Goal: Navigation & Orientation: Find specific page/section

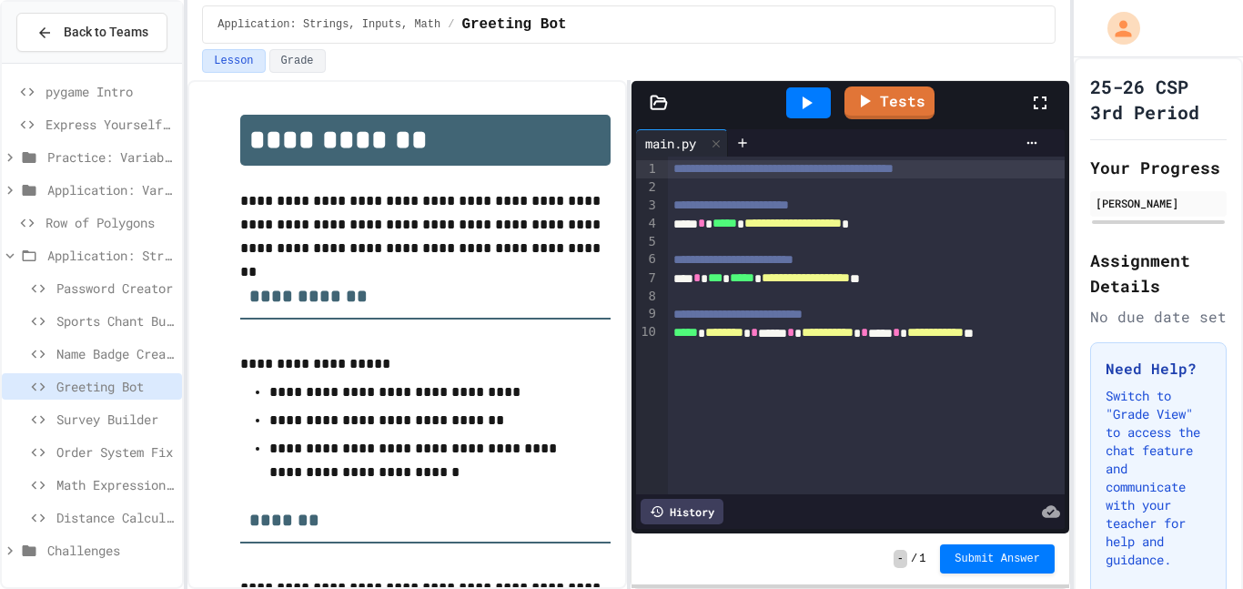
click at [60, 225] on span "Row of Polygons" at bounding box center [110, 222] width 129 height 19
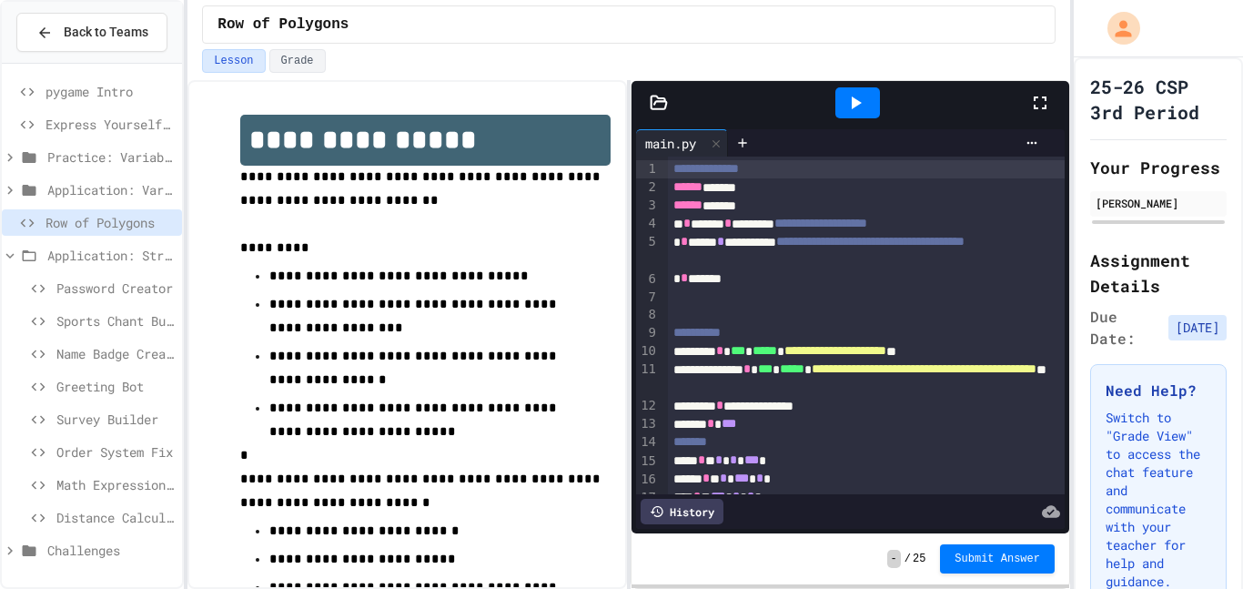
click at [855, 92] on icon at bounding box center [856, 103] width 22 height 22
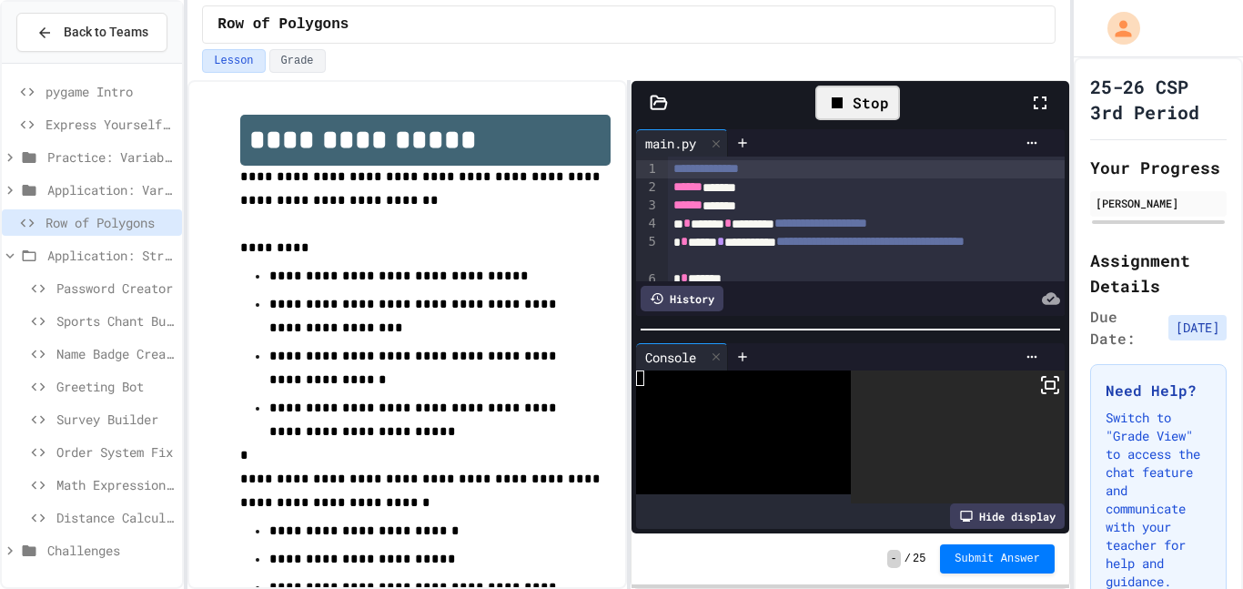
click at [1040, 85] on div at bounding box center [1049, 102] width 40 height 53
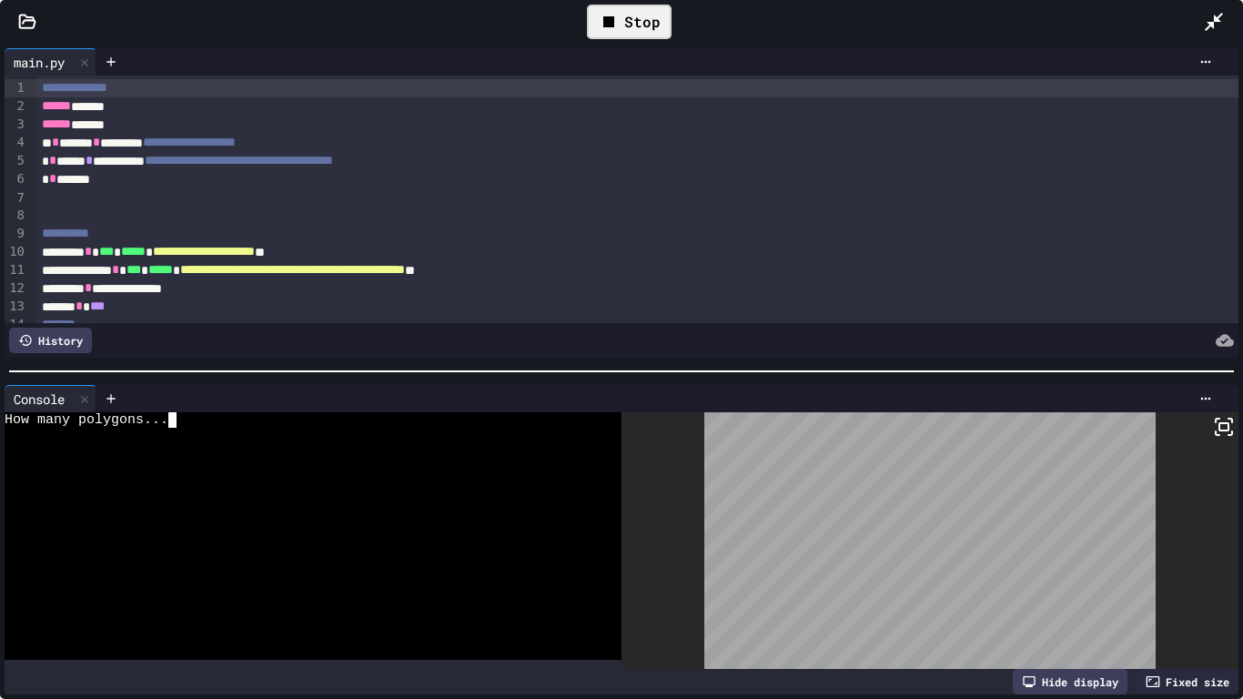
click at [235, 478] on div at bounding box center [304, 481] width 598 height 15
click at [1234, 428] on icon at bounding box center [1224, 427] width 22 height 22
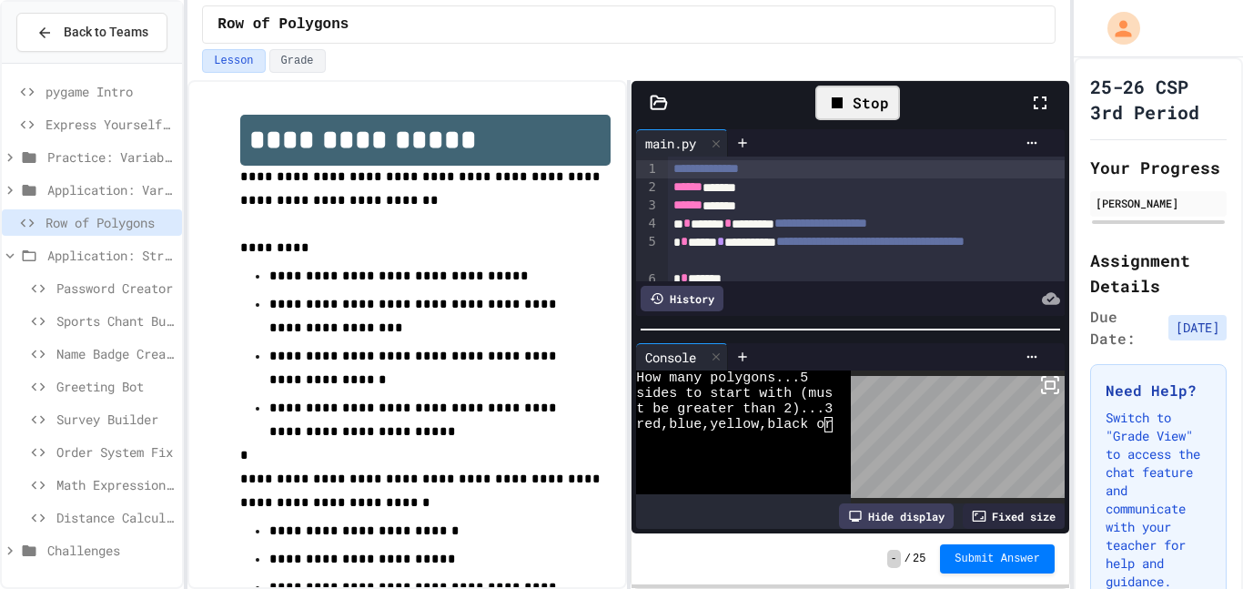
click at [1032, 97] on icon at bounding box center [1040, 103] width 22 height 22
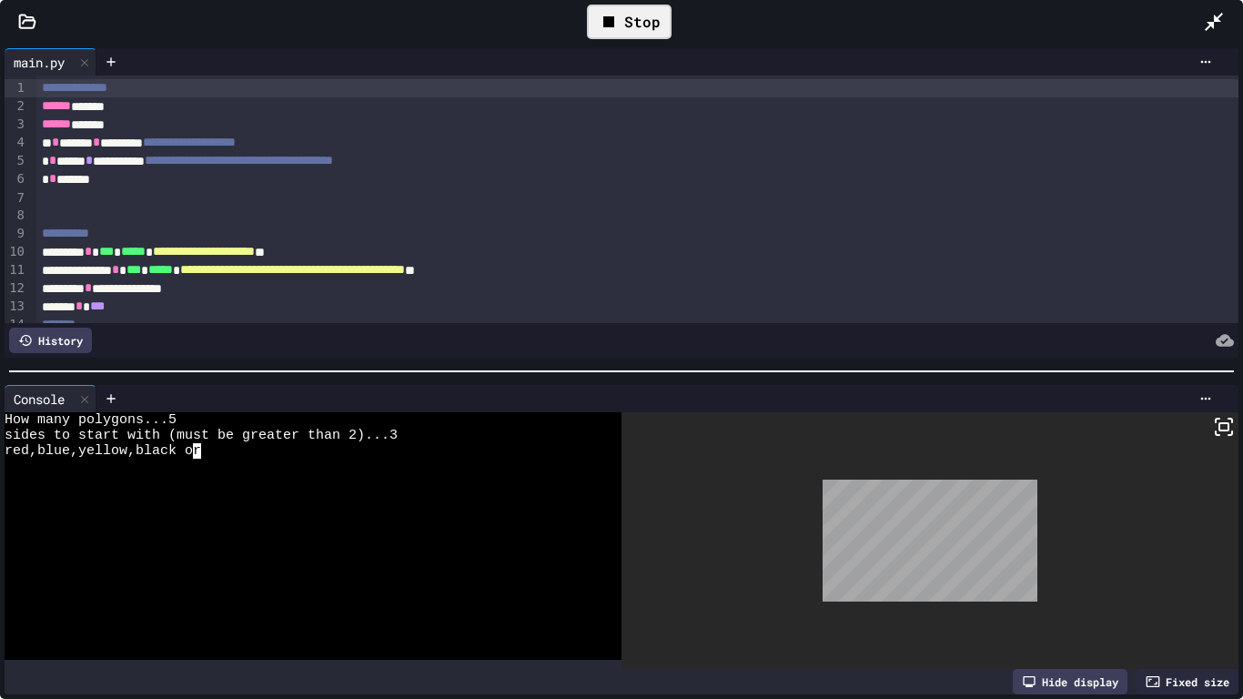
click at [244, 476] on div at bounding box center [304, 481] width 598 height 15
click at [631, 22] on div "Stop" at bounding box center [629, 22] width 85 height 35
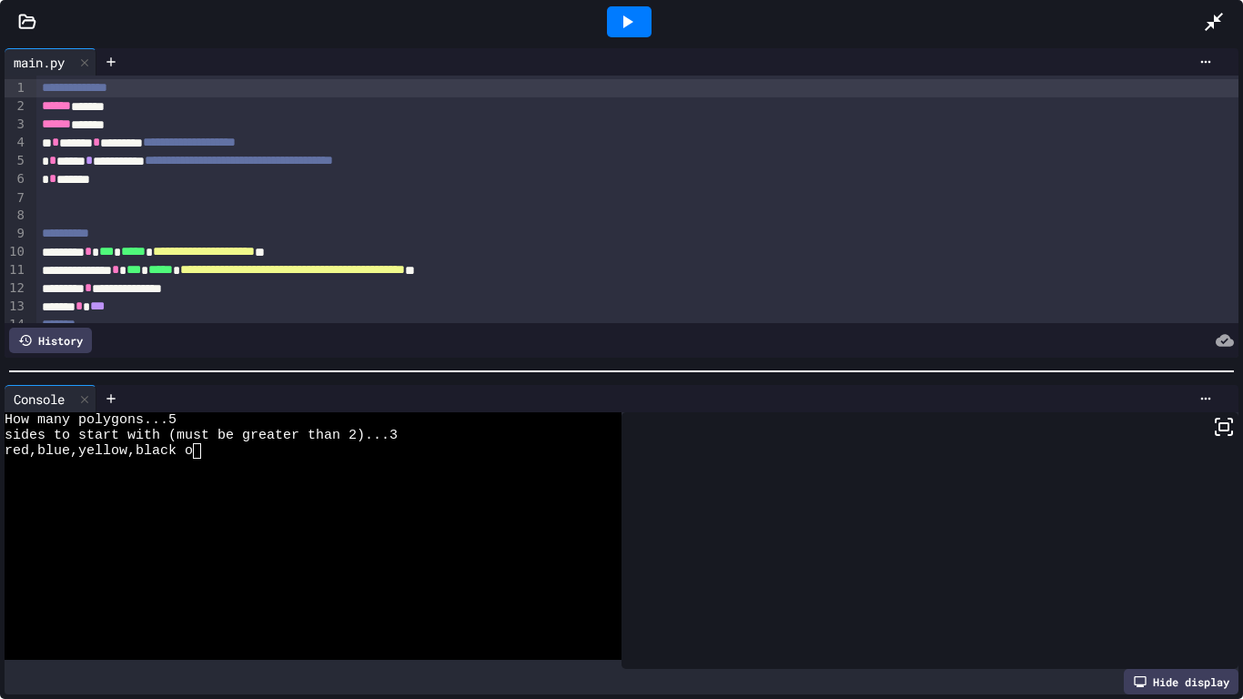
click at [631, 22] on icon at bounding box center [628, 21] width 10 height 13
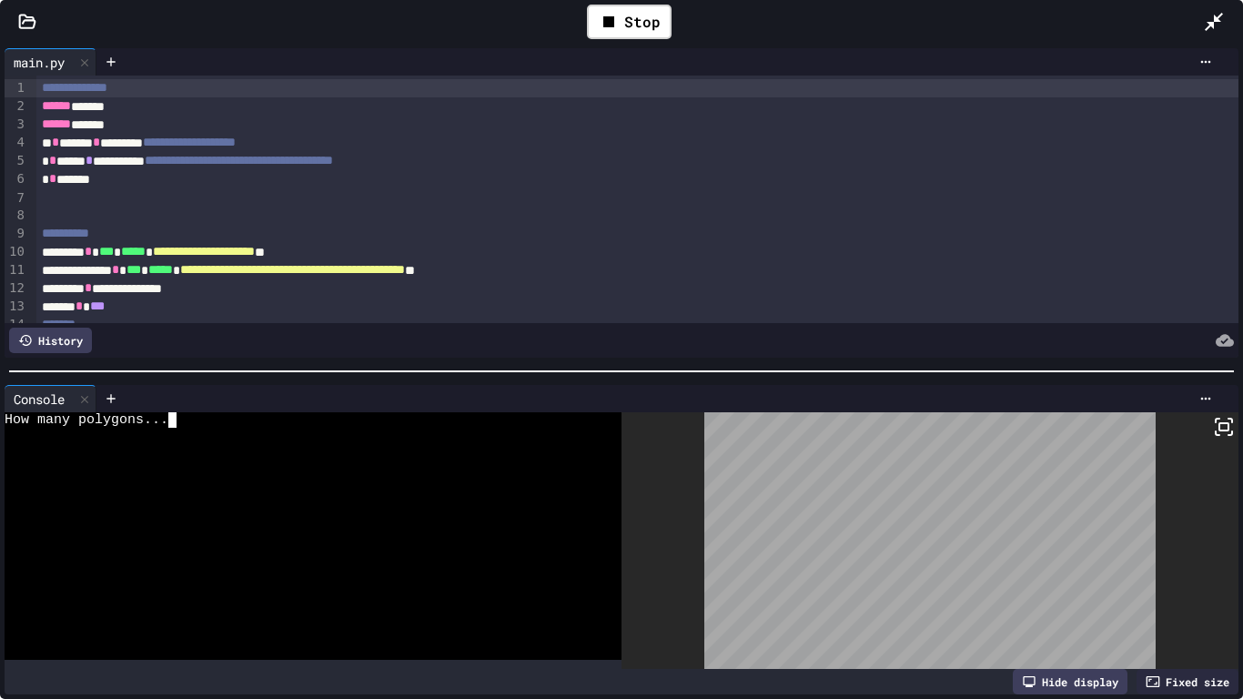
click at [370, 468] on div at bounding box center [304, 466] width 598 height 15
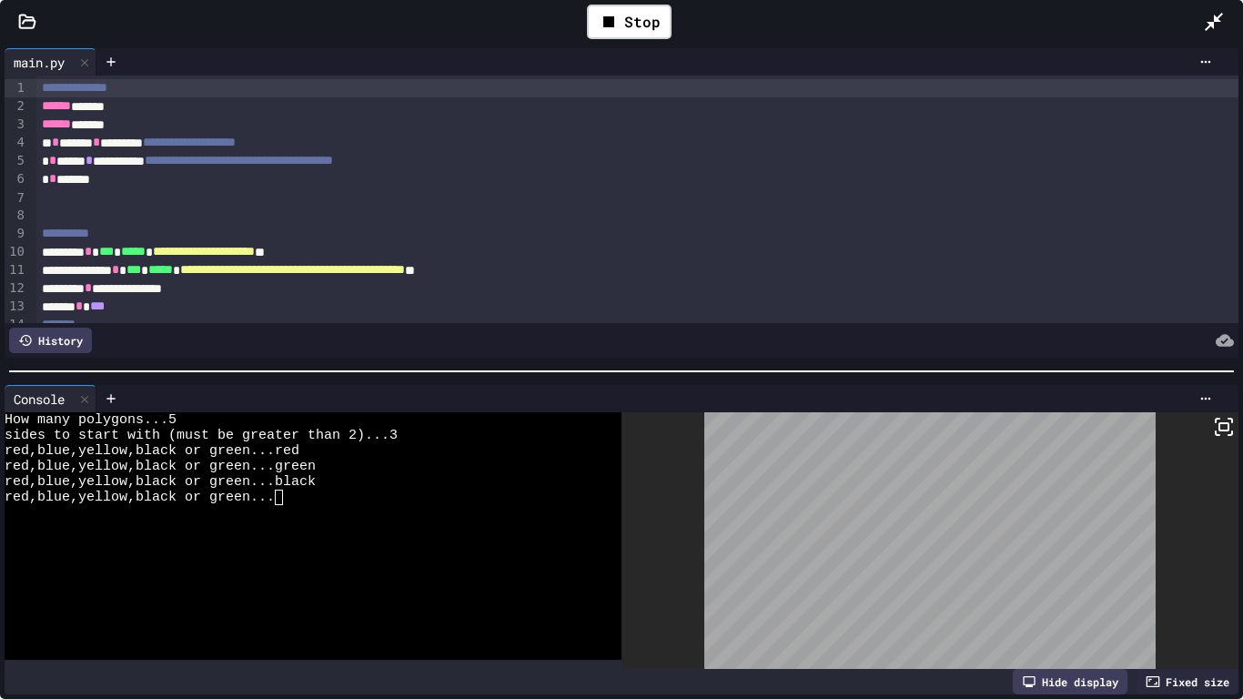
click at [1228, 410] on div "Console" at bounding box center [622, 398] width 1234 height 27
drag, startPoint x: 1239, startPoint y: 424, endPoint x: 1194, endPoint y: 436, distance: 46.1
click at [1194, 436] on div "Console WWWWWWWWWWWWWWWWWWWWWWWWWWWWWWWW How many polygons...5 sides to start w…" at bounding box center [621, 539] width 1243 height 319
click at [1242, 429] on div "Console WWWWWWWWWWWWWWWWWWWWWWWWWWWWWWWW How many polygons...5 sides to start w…" at bounding box center [621, 539] width 1243 height 319
click at [1223, 427] on icon at bounding box center [1224, 427] width 22 height 22
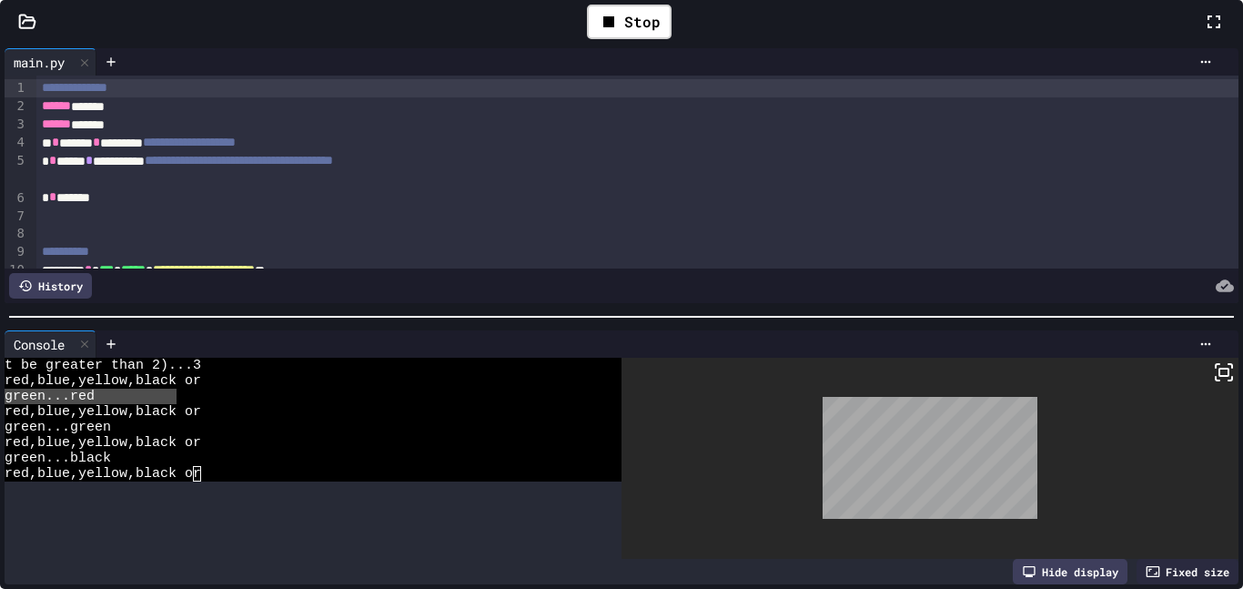
scroll to position [31, 0]
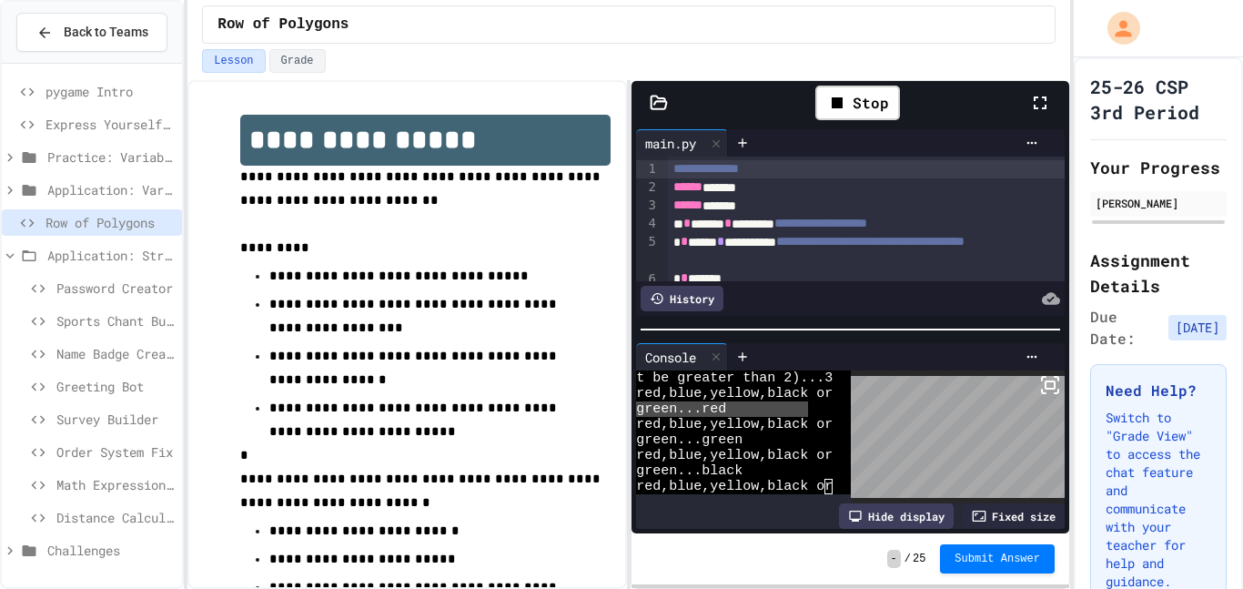
click at [68, 342] on div "Name Badge Creator" at bounding box center [92, 353] width 180 height 26
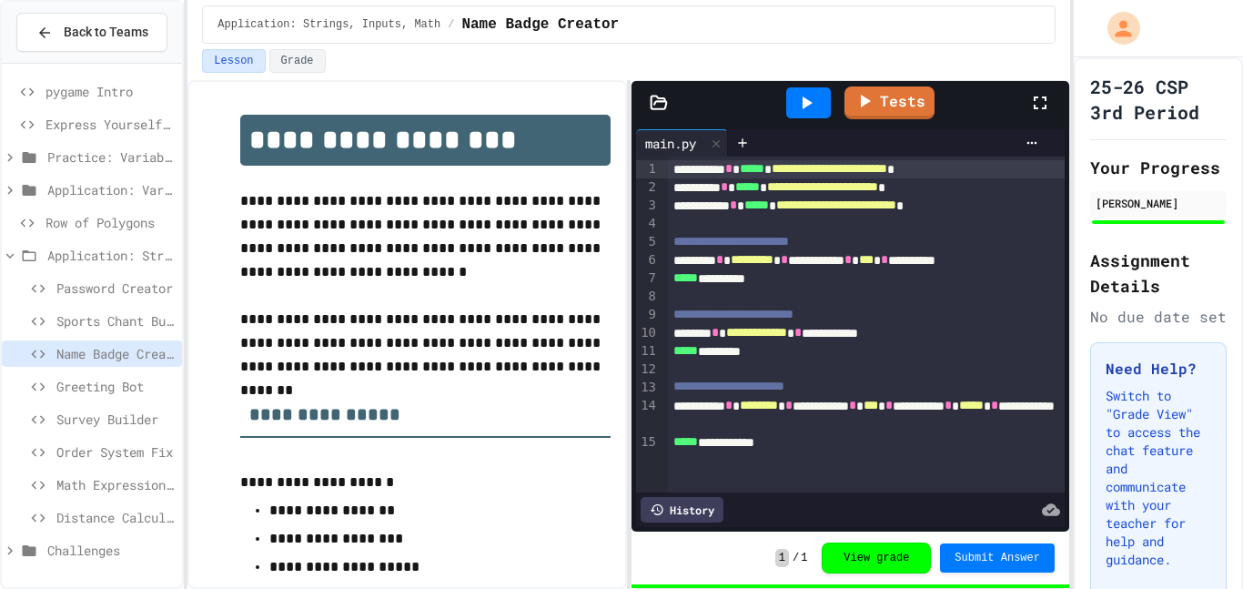
click at [87, 296] on span "Password Creator" at bounding box center [115, 288] width 118 height 19
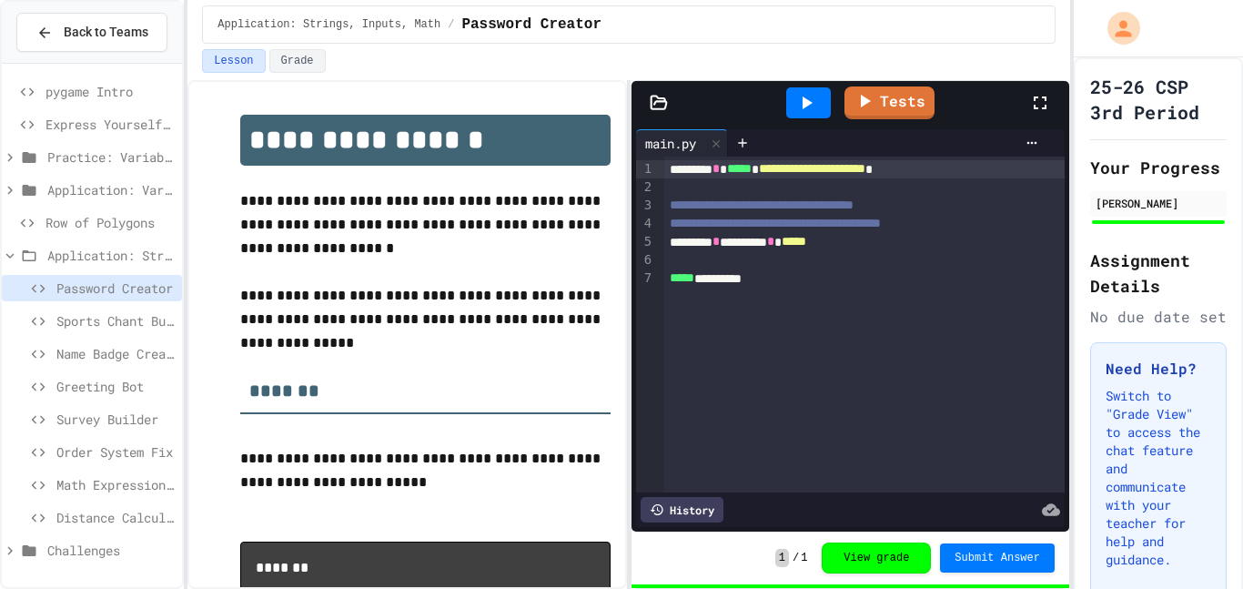
click at [75, 317] on span "Sports Chant Builder" at bounding box center [115, 320] width 118 height 19
